Goal: Task Accomplishment & Management: Manage account settings

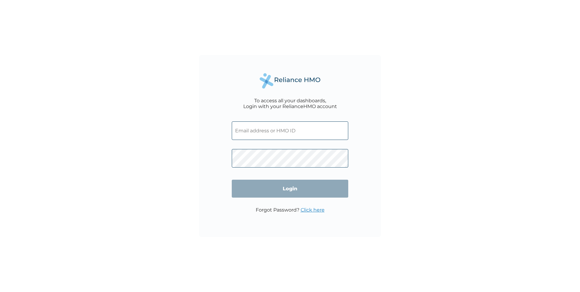
click at [307, 132] on input "text" at bounding box center [290, 130] width 116 height 19
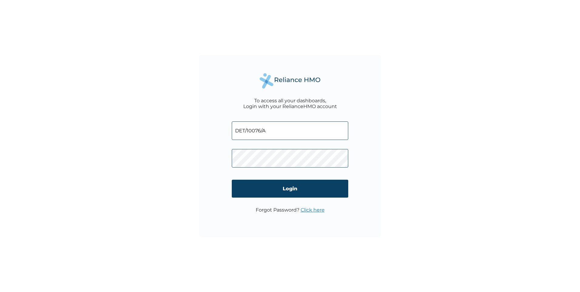
type input "DET/10076/A"
click at [291, 182] on input "Login" at bounding box center [290, 189] width 116 height 18
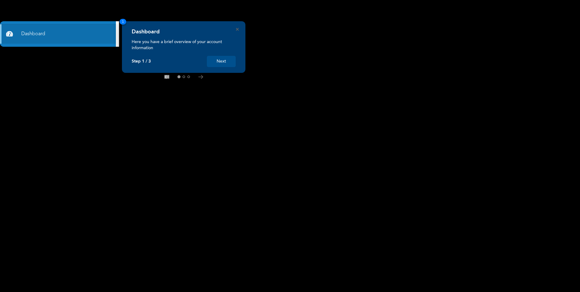
click at [227, 63] on button "Next" at bounding box center [221, 61] width 29 height 11
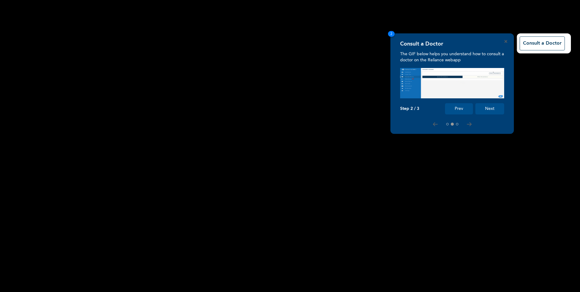
click at [496, 110] on button "Next" at bounding box center [489, 108] width 29 height 11
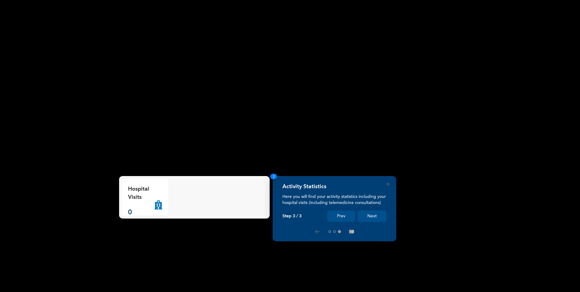
click at [367, 212] on button "Next" at bounding box center [372, 216] width 29 height 11
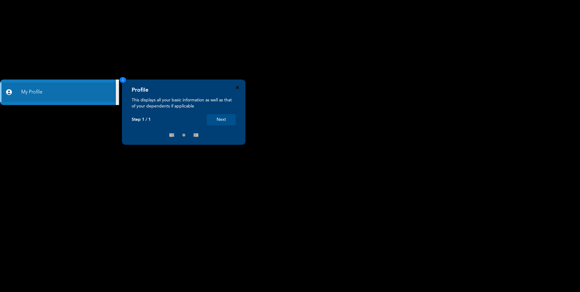
click at [236, 88] on icon "Close" at bounding box center [237, 87] width 3 height 3
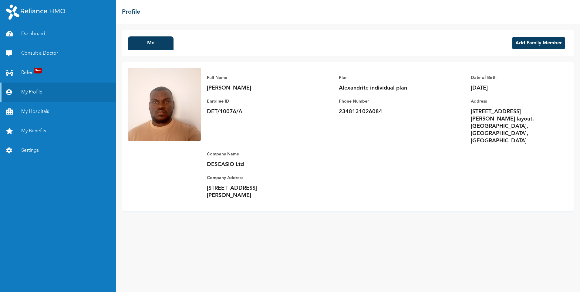
click at [529, 45] on button "Add Family Member" at bounding box center [538, 43] width 52 height 12
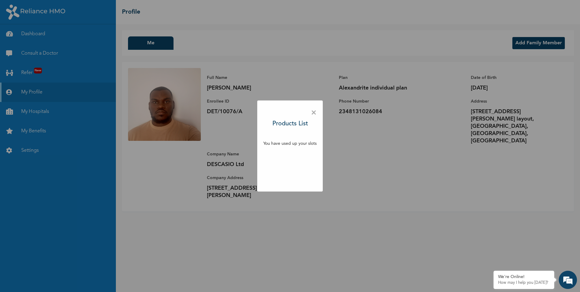
click at [313, 112] on span "×" at bounding box center [314, 112] width 6 height 13
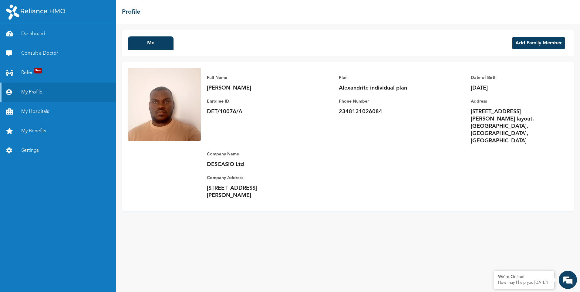
click at [520, 45] on button "Add Family Member" at bounding box center [538, 43] width 52 height 12
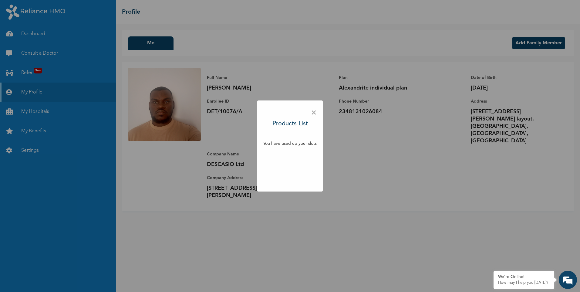
click at [315, 113] on span "×" at bounding box center [314, 112] width 6 height 13
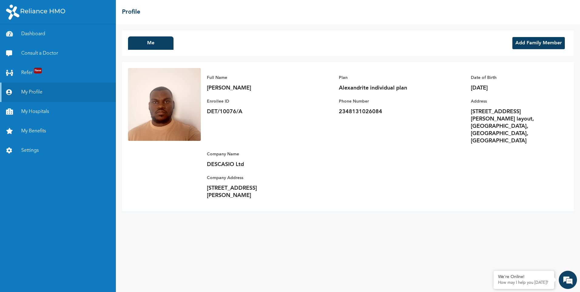
click at [528, 42] on button "Add Family Member" at bounding box center [538, 43] width 52 height 12
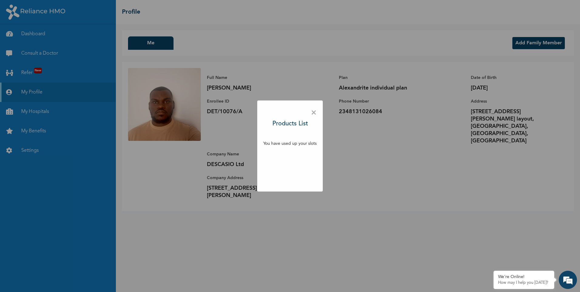
click at [312, 114] on span "×" at bounding box center [314, 112] width 6 height 13
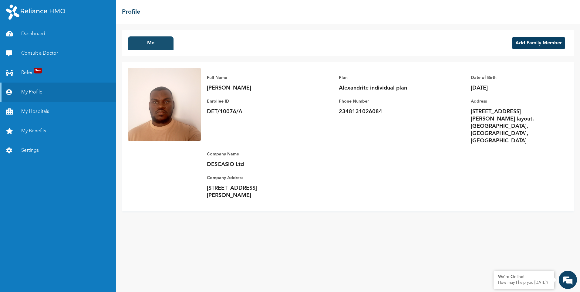
click at [146, 46] on button "Me" at bounding box center [150, 42] width 45 height 13
click at [152, 45] on button "Me" at bounding box center [150, 42] width 45 height 13
click at [227, 44] on div "Me Add Family Member" at bounding box center [348, 42] width 452 height 25
click at [525, 47] on button "Add Family Member" at bounding box center [538, 43] width 52 height 12
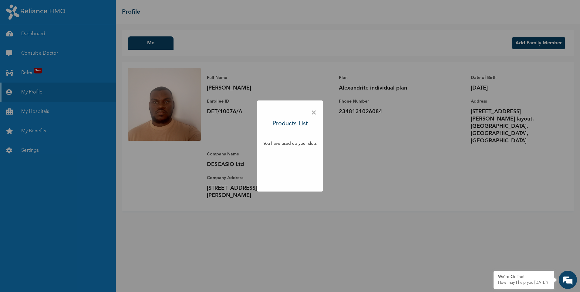
drag, startPoint x: 314, startPoint y: 113, endPoint x: 310, endPoint y: 113, distance: 3.6
click at [314, 113] on span "×" at bounding box center [314, 112] width 6 height 13
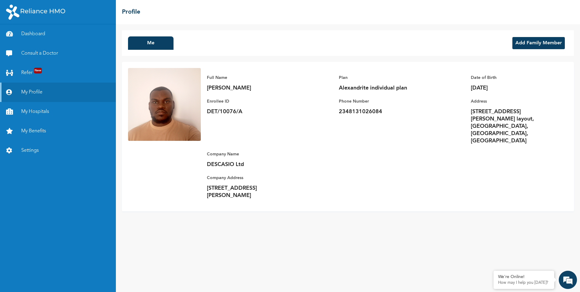
click at [345, 88] on p "Alexandrite individual plan" at bounding box center [381, 87] width 85 height 7
click at [221, 248] on div "Me Add Family Member Full Name Uche Ugwuoke Enrollee ID DET/10076/A Plan Alexan…" at bounding box center [348, 158] width 464 height 268
click at [35, 150] on link "Settings" at bounding box center [58, 150] width 116 height 19
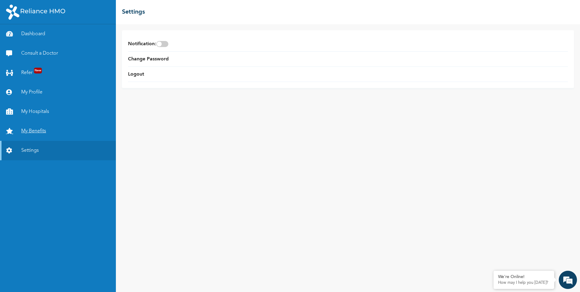
click at [35, 132] on link "My Benefits" at bounding box center [58, 130] width 116 height 19
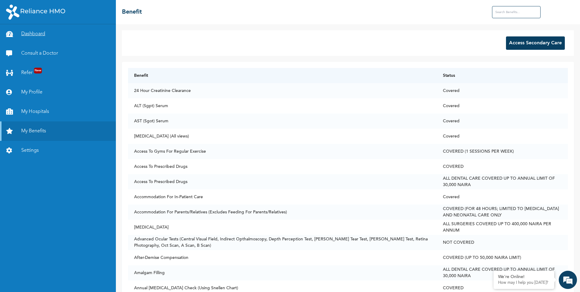
click at [36, 33] on link "Dashboard" at bounding box center [58, 33] width 116 height 19
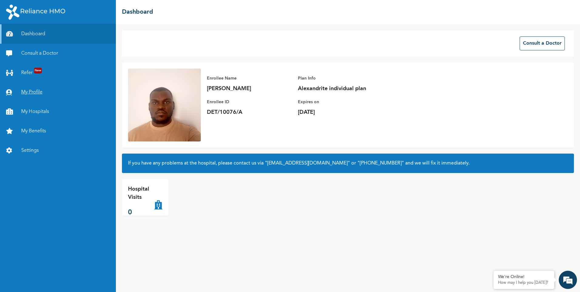
click at [29, 93] on link "My Profile" at bounding box center [58, 92] width 116 height 19
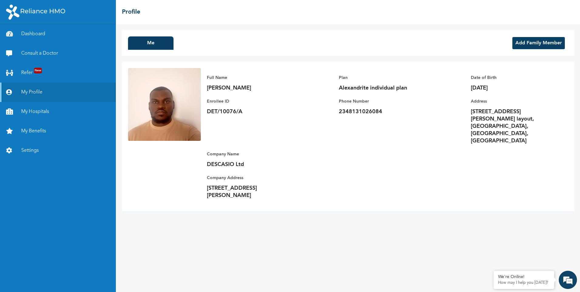
click at [518, 47] on button "Add Family Member" at bounding box center [538, 43] width 52 height 12
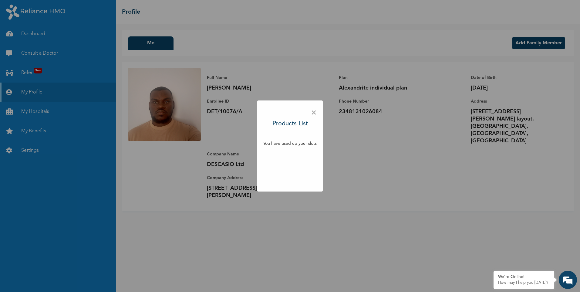
click at [316, 113] on span "×" at bounding box center [314, 112] width 6 height 13
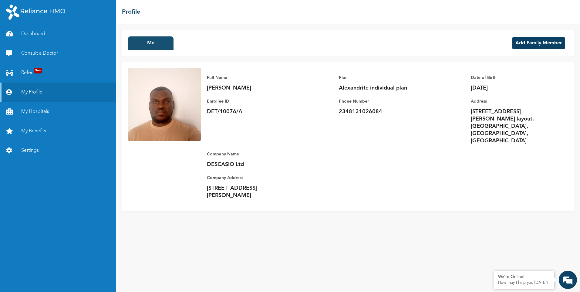
click at [155, 45] on button "Me" at bounding box center [150, 42] width 45 height 13
click at [239, 44] on div "Me Add Family Member" at bounding box center [348, 42] width 452 height 25
click at [33, 36] on link "Dashboard" at bounding box center [58, 33] width 116 height 19
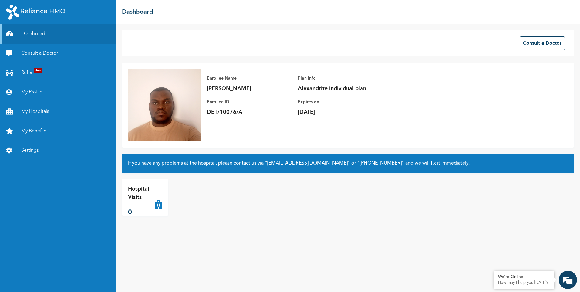
click at [146, 191] on p "Hospital Visits" at bounding box center [141, 193] width 26 height 16
drag, startPoint x: 569, startPoint y: 278, endPoint x: 110, endPoint y: 127, distance: 483.9
click at [569, 278] on em at bounding box center [568, 279] width 16 height 16
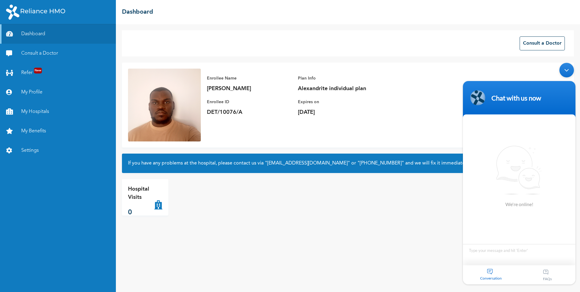
click at [498, 256] on section "Chat with us now We're online! Conversation FAQs" at bounding box center [519, 182] width 113 height 203
click at [416, 241] on div "Consult a Doctor Enrollee Name Uche Ugwuoke Enrollee ID DET/10076/A Plan Info A…" at bounding box center [348, 158] width 464 height 268
click at [566, 72] on div "Minimize live chat window" at bounding box center [566, 70] width 15 height 15
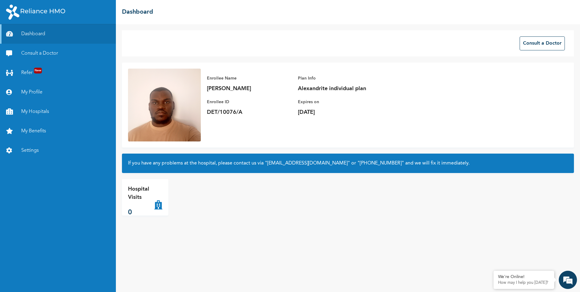
click at [438, 113] on div "Enrollee Name Uche Ugwuoke Enrollee ID DET/10076/A Plan Info Alexandrite indivi…" at bounding box center [348, 104] width 452 height 85
click at [29, 72] on link "Refer New" at bounding box center [58, 72] width 116 height 19
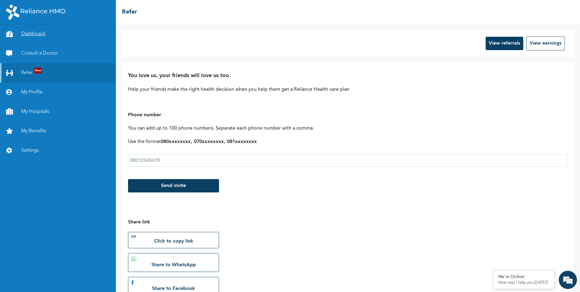
click at [33, 35] on link "Dashboard" at bounding box center [58, 33] width 116 height 19
